Goal: Use online tool/utility: Utilize a website feature to perform a specific function

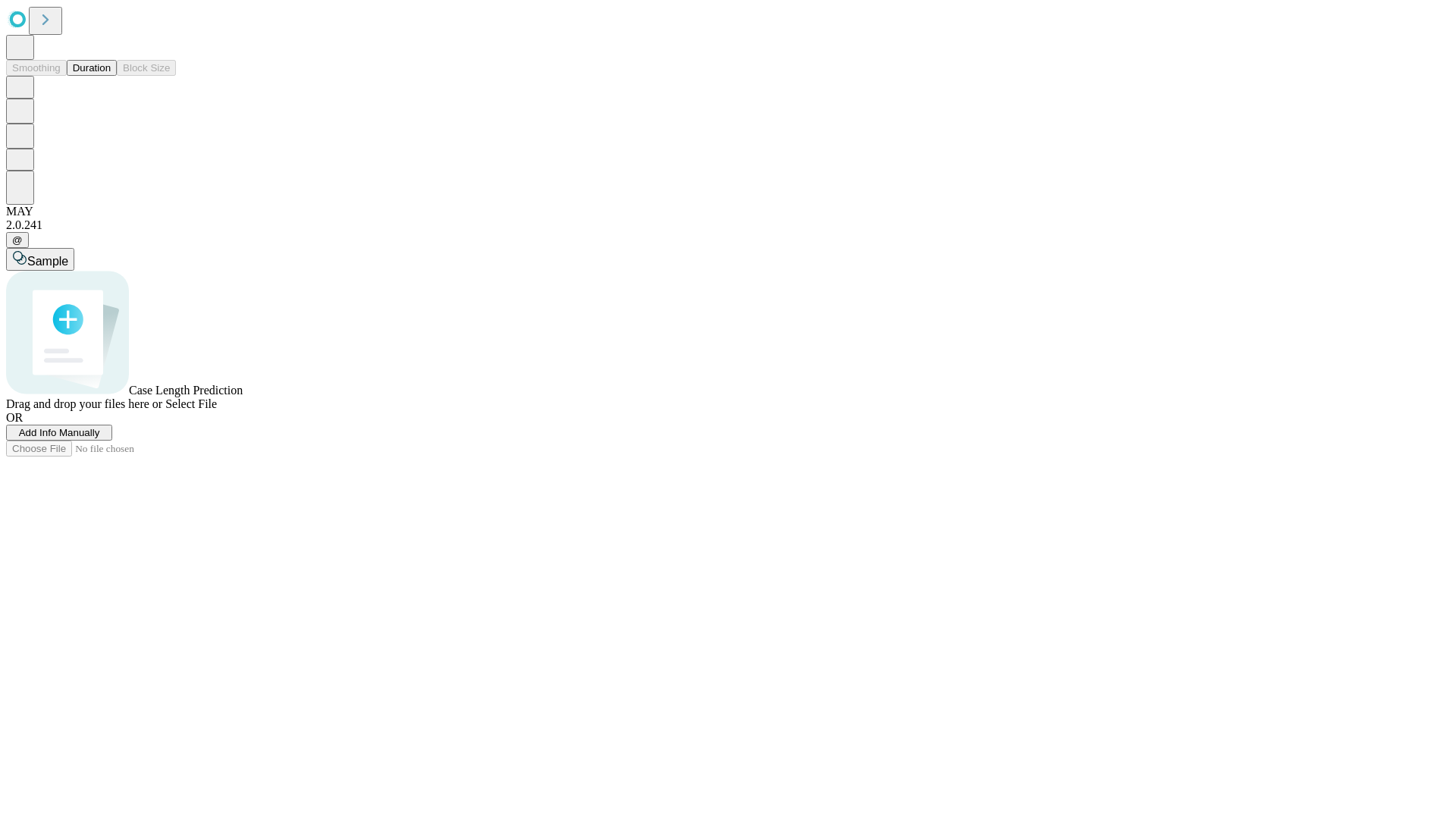
click at [111, 76] on button "Duration" at bounding box center [92, 67] width 50 height 16
click at [100, 438] on span "Add Info Manually" at bounding box center [60, 432] width 82 height 11
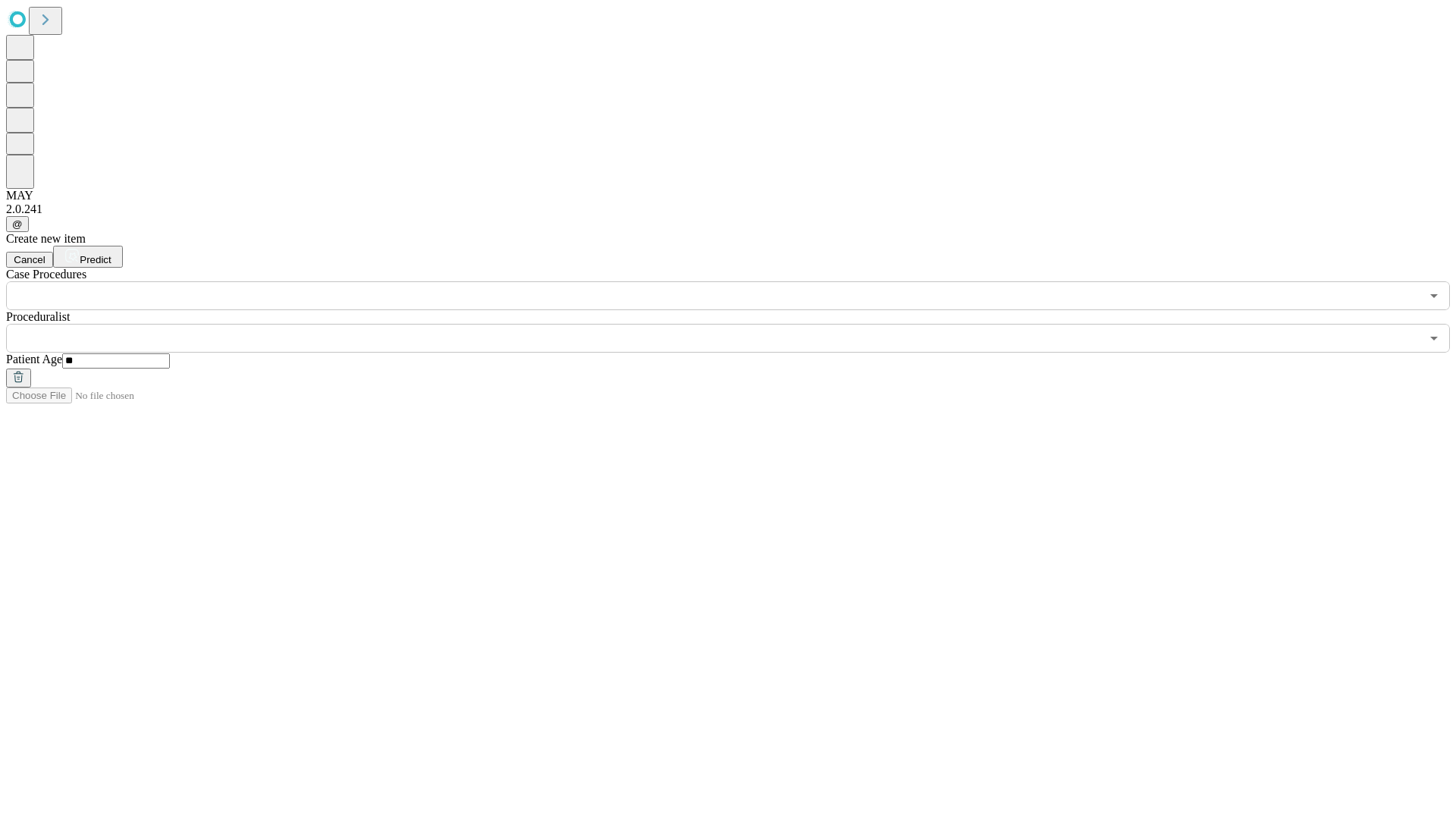
type input "**"
click at [739, 323] on input "text" at bounding box center [714, 337] width 1415 height 28
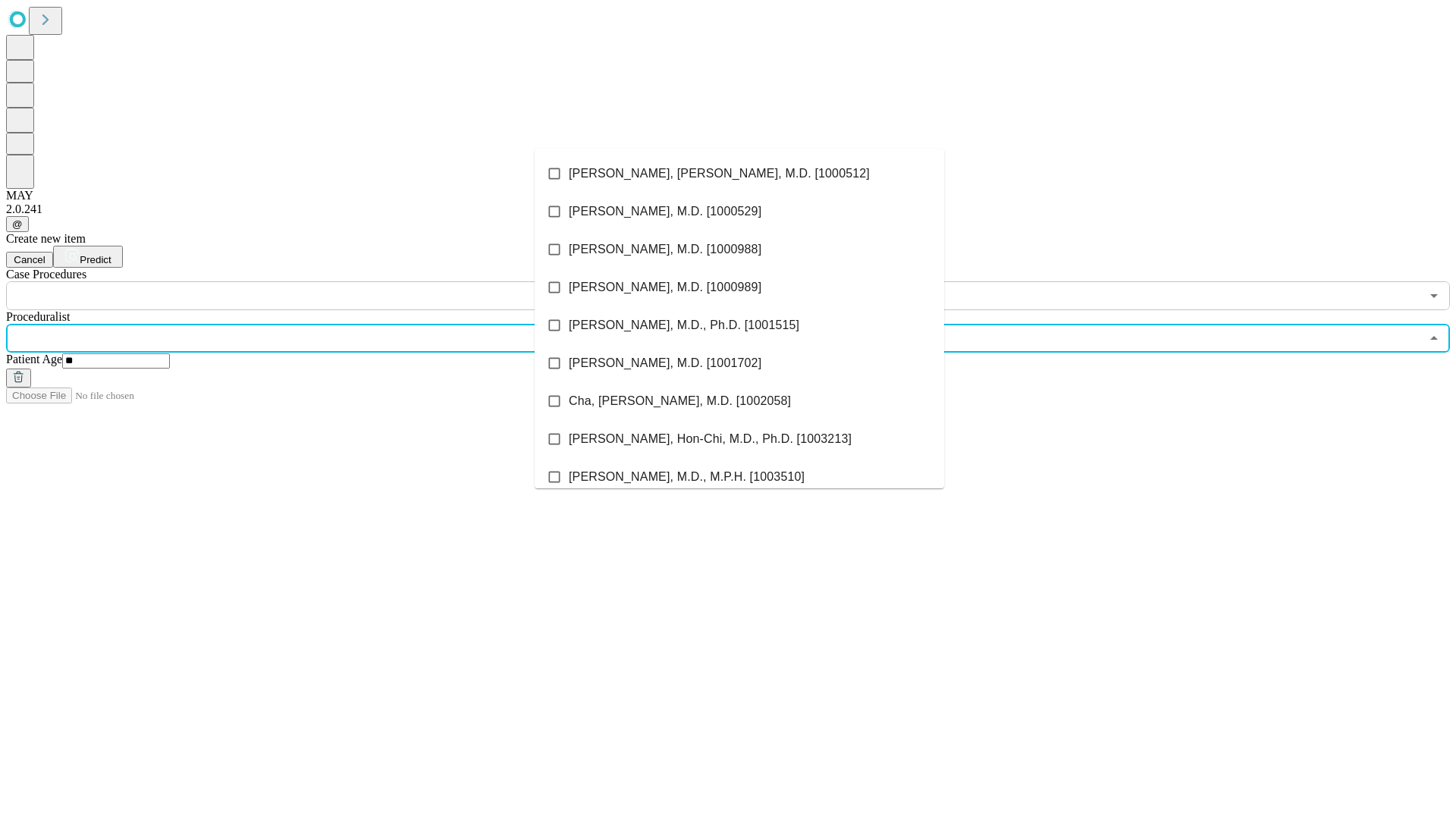
click at [739, 174] on li "[PERSON_NAME], [PERSON_NAME], M.D. [1000512]" at bounding box center [739, 173] width 410 height 38
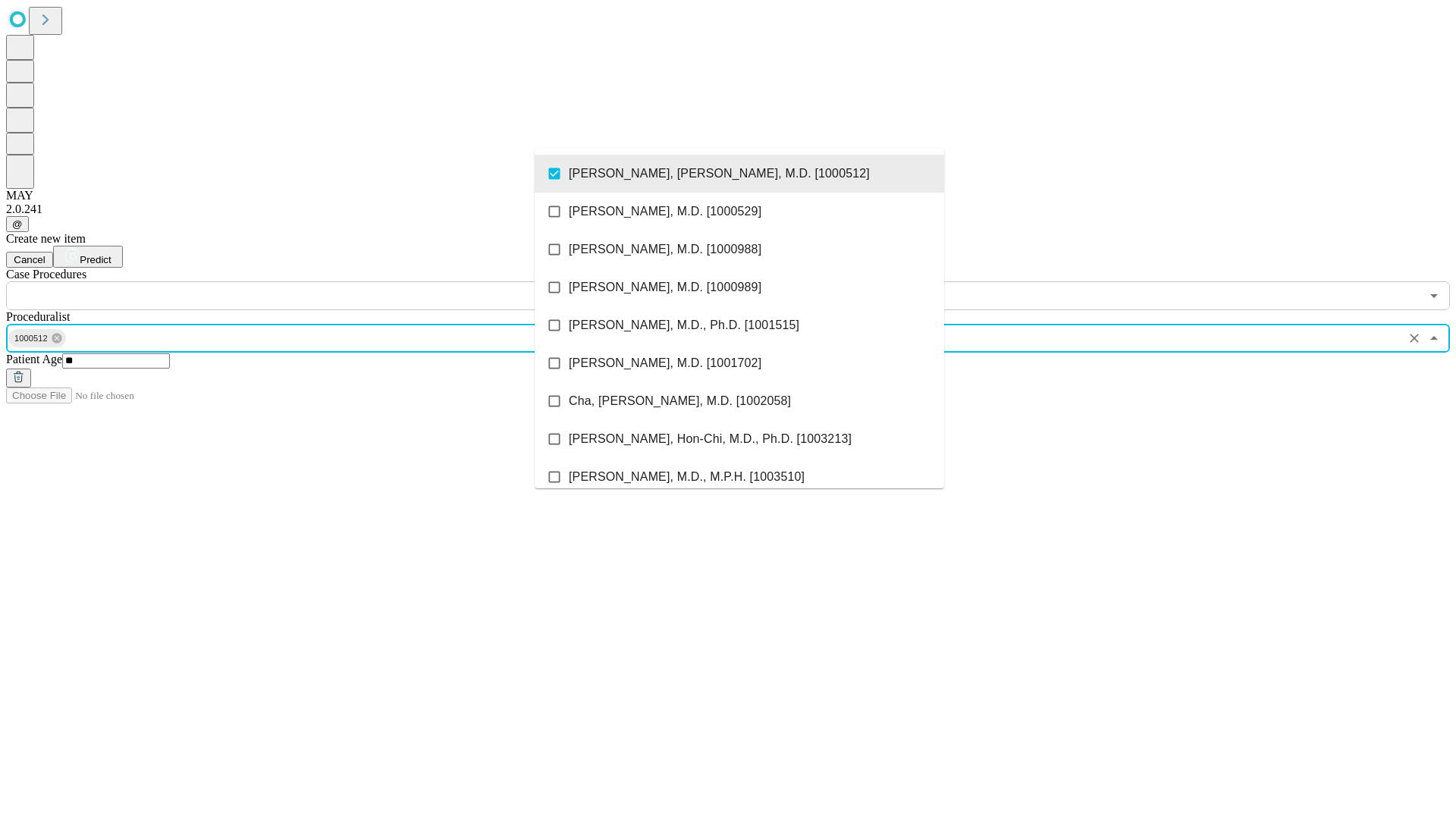
click at [319, 281] on input "text" at bounding box center [714, 295] width 1415 height 28
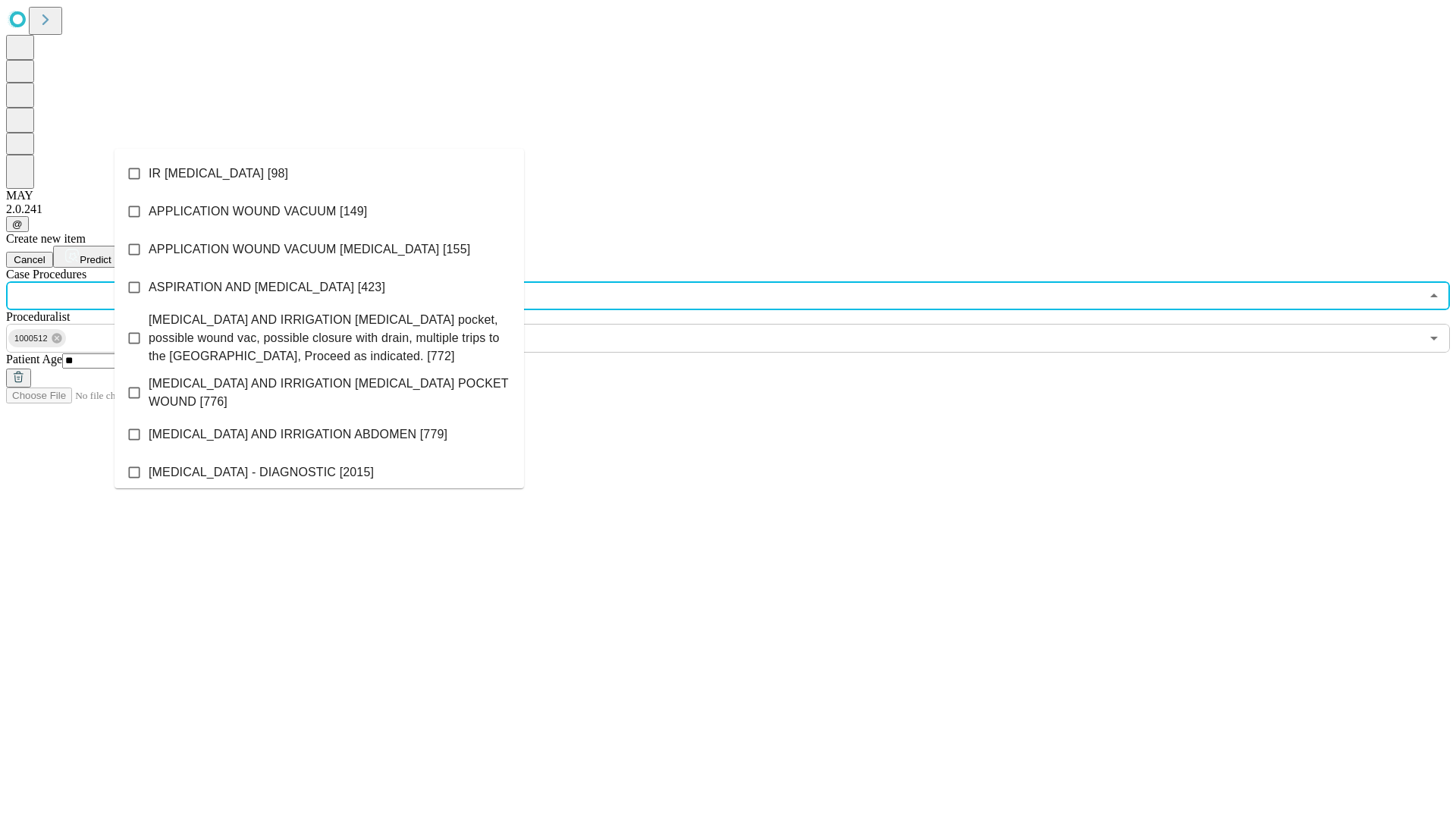
click at [319, 174] on li "IR [MEDICAL_DATA] [98]" at bounding box center [319, 173] width 410 height 38
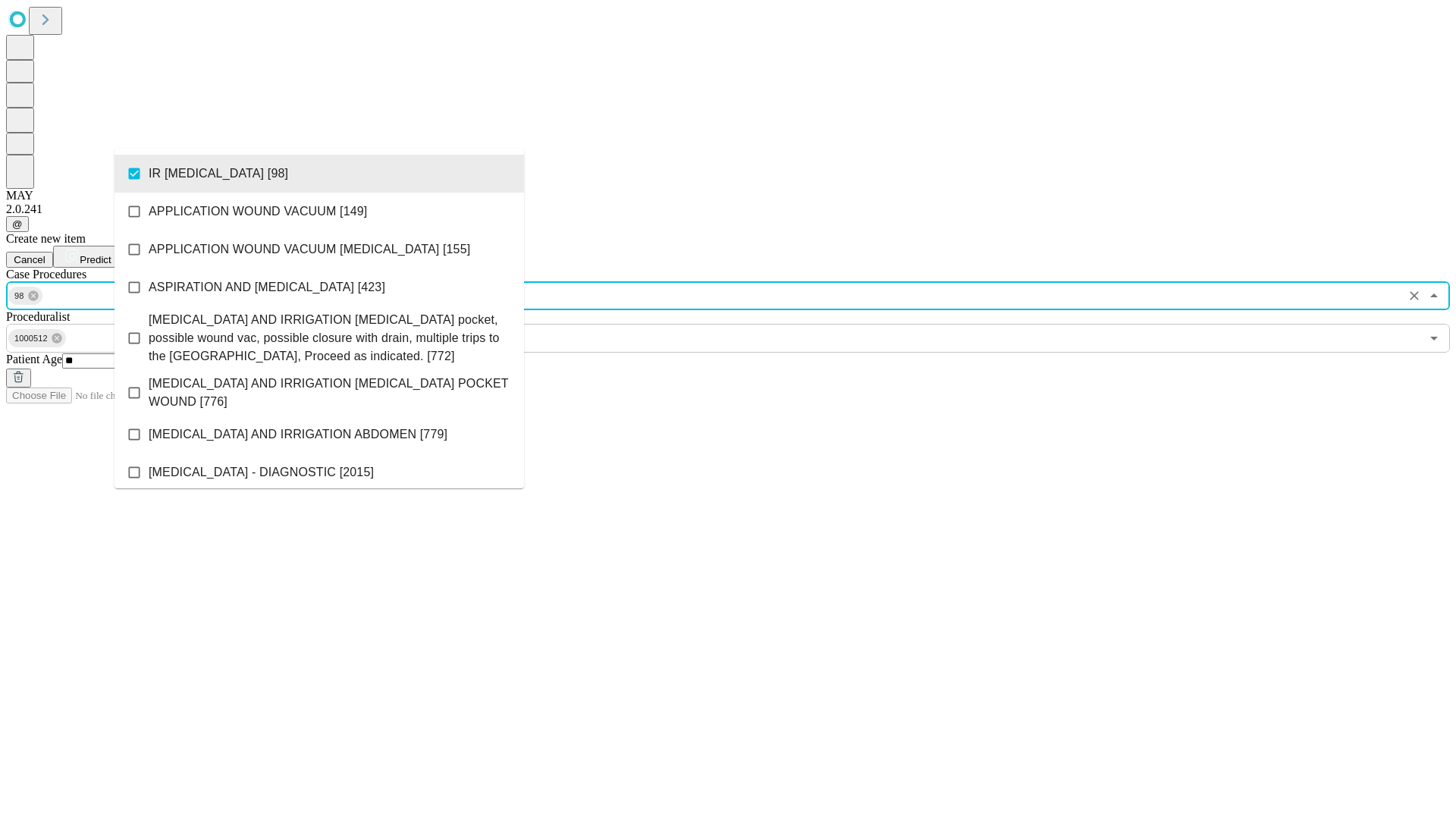
click at [111, 254] on span "Predict" at bounding box center [95, 259] width 31 height 11
